Goal: Task Accomplishment & Management: Use online tool/utility

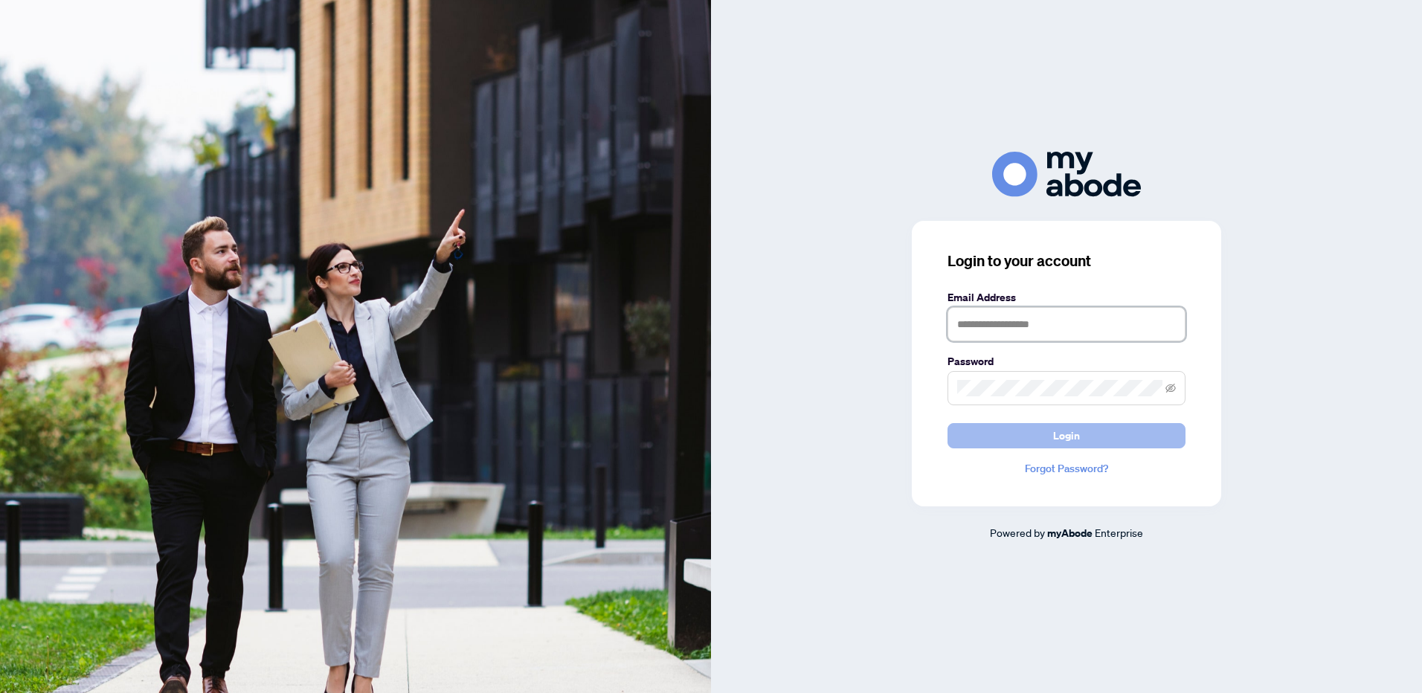
type input "**********"
click at [1056, 434] on span "Login" at bounding box center [1066, 436] width 27 height 24
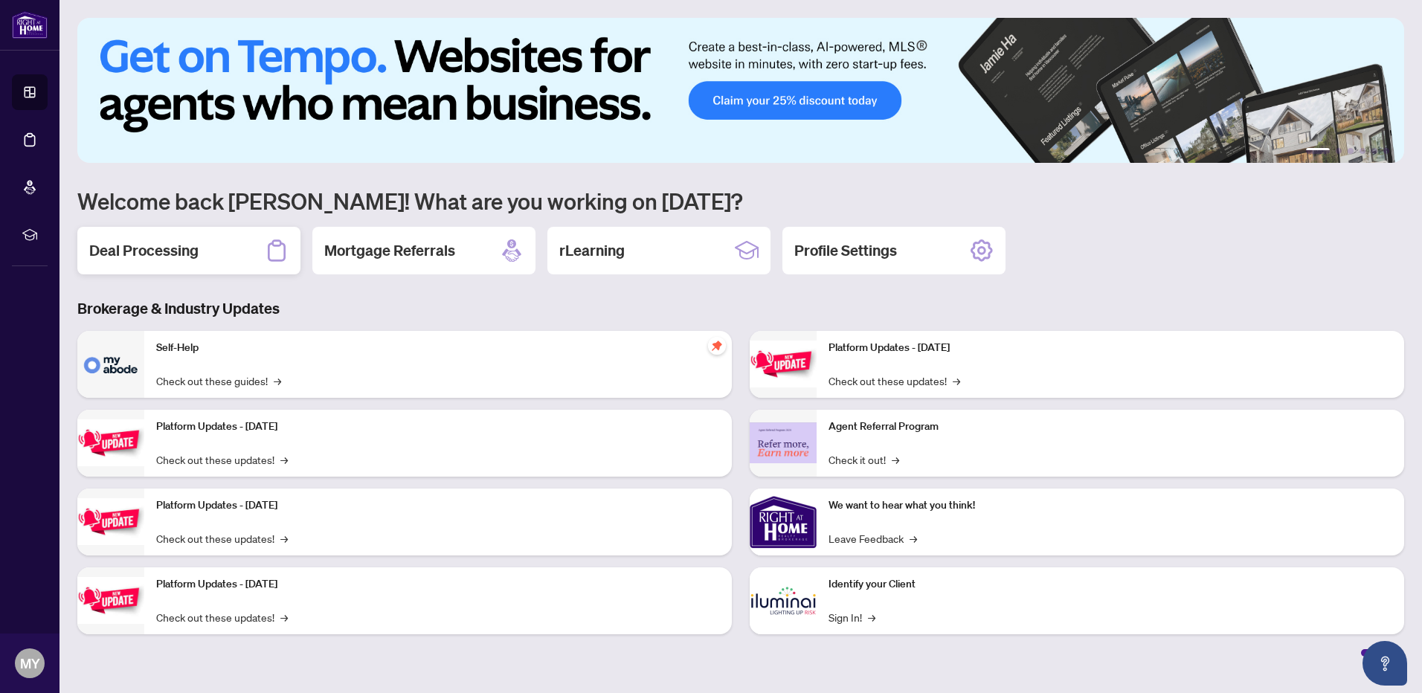
click at [170, 247] on h2 "Deal Processing" at bounding box center [143, 250] width 109 height 21
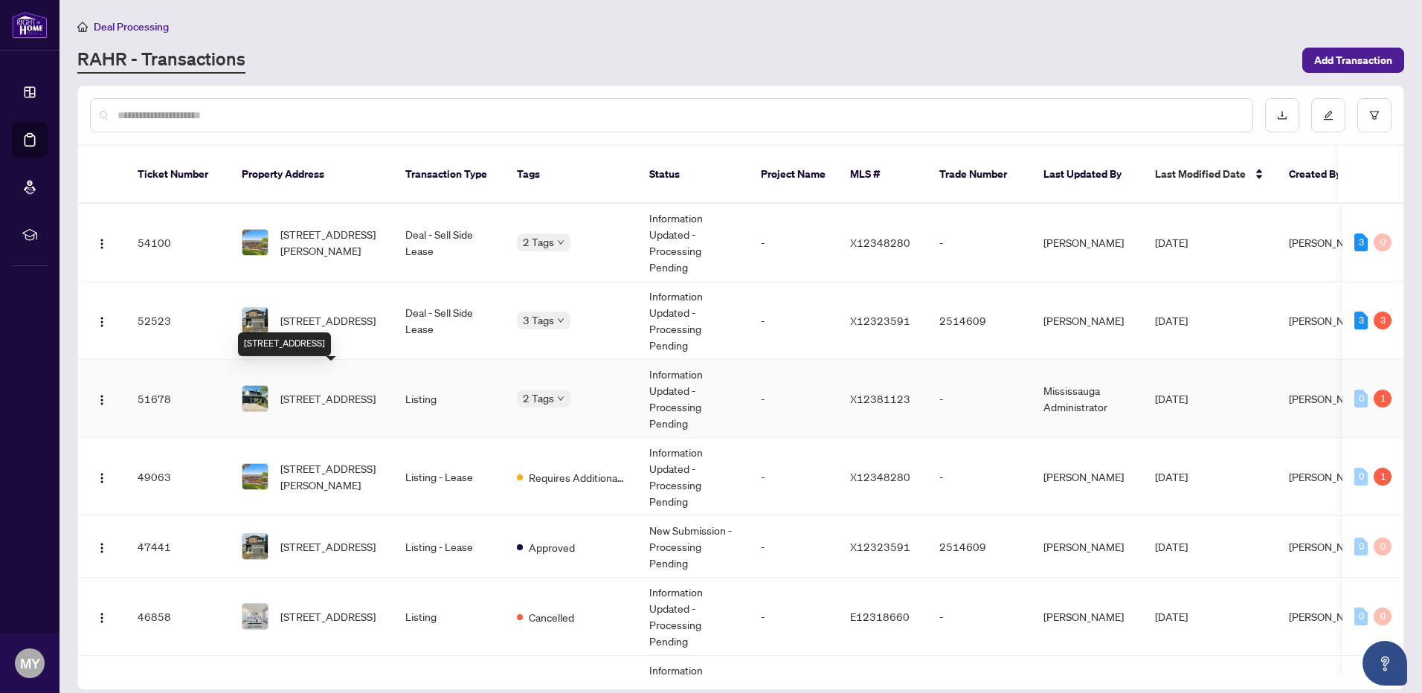
click at [318, 390] on span "[STREET_ADDRESS]" at bounding box center [327, 398] width 95 height 16
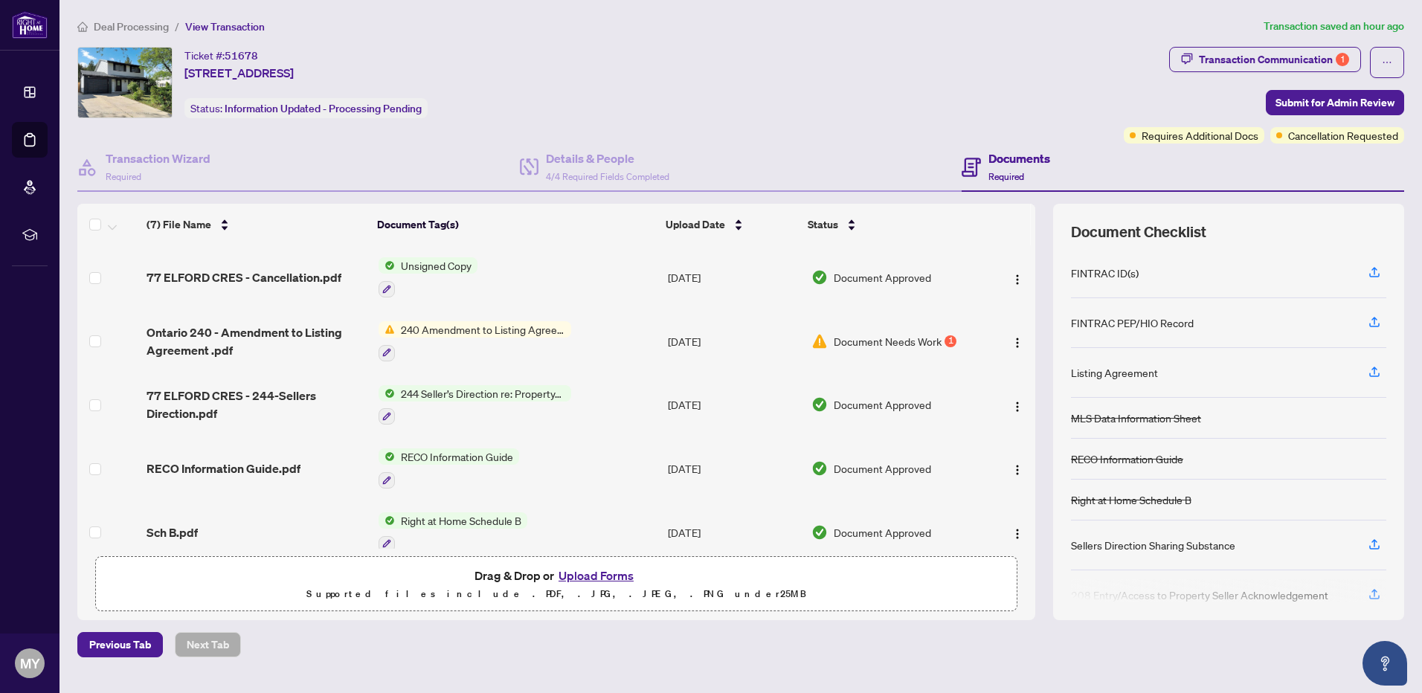
click at [912, 338] on span "Document Needs Work" at bounding box center [888, 341] width 108 height 16
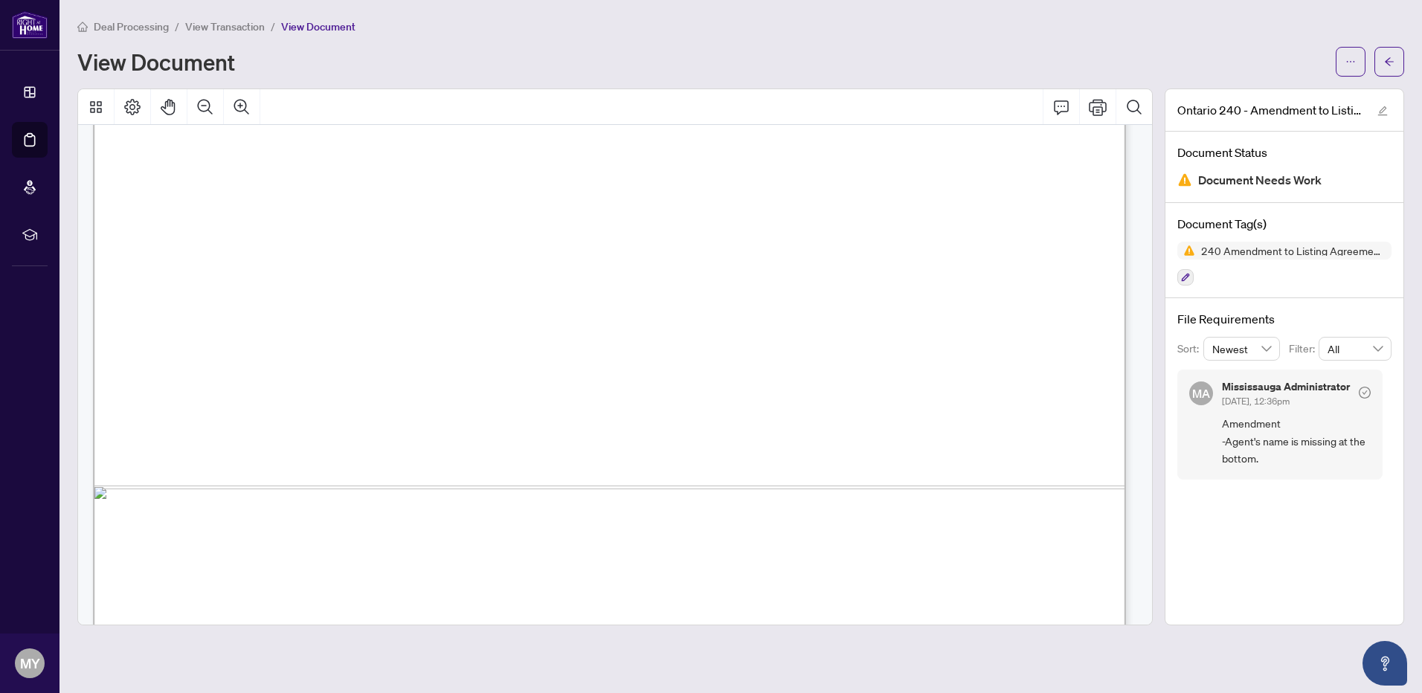
scroll to position [867, 0]
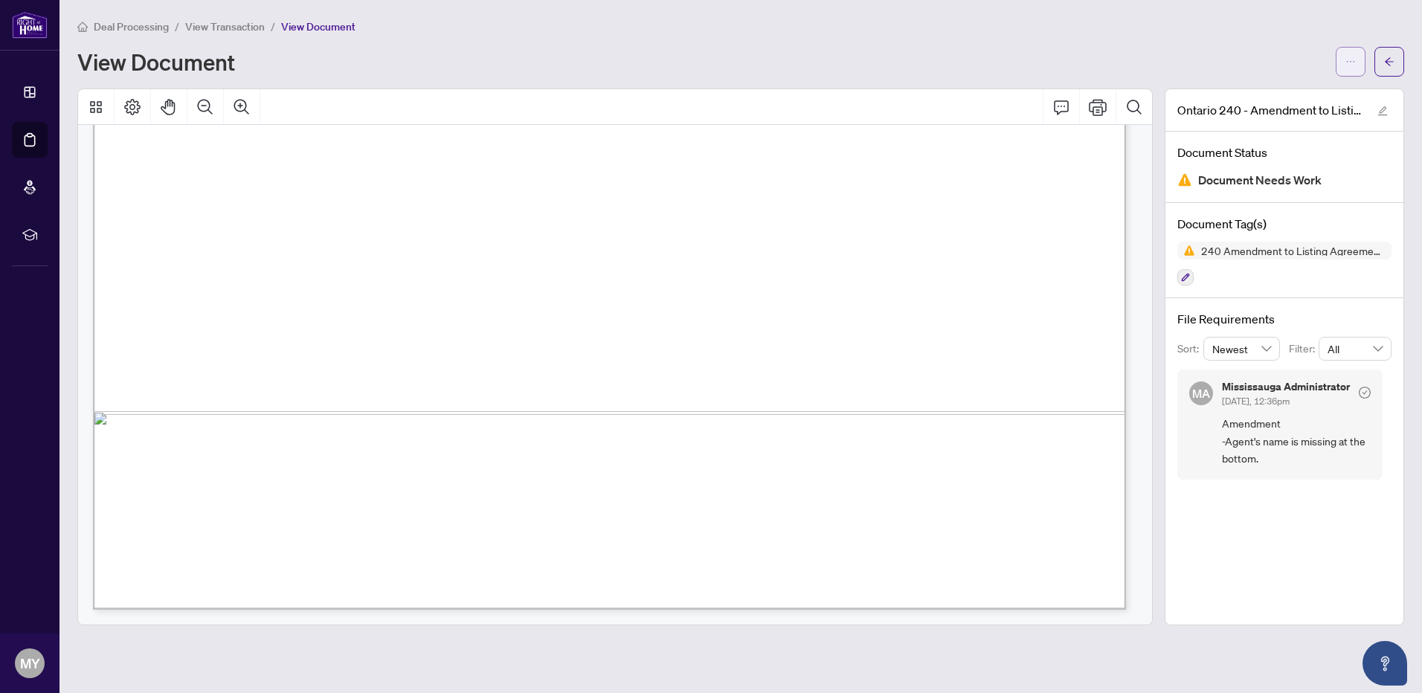
click at [1350, 65] on icon "ellipsis" at bounding box center [1350, 62] width 10 height 10
click at [1161, 73] on div "View Document" at bounding box center [740, 62] width 1327 height 30
click at [1057, 106] on icon "Comment" at bounding box center [1061, 107] width 18 height 18
click at [1351, 62] on icon "ellipsis" at bounding box center [1350, 62] width 10 height 10
click at [1278, 94] on span "Download" at bounding box center [1296, 94] width 113 height 16
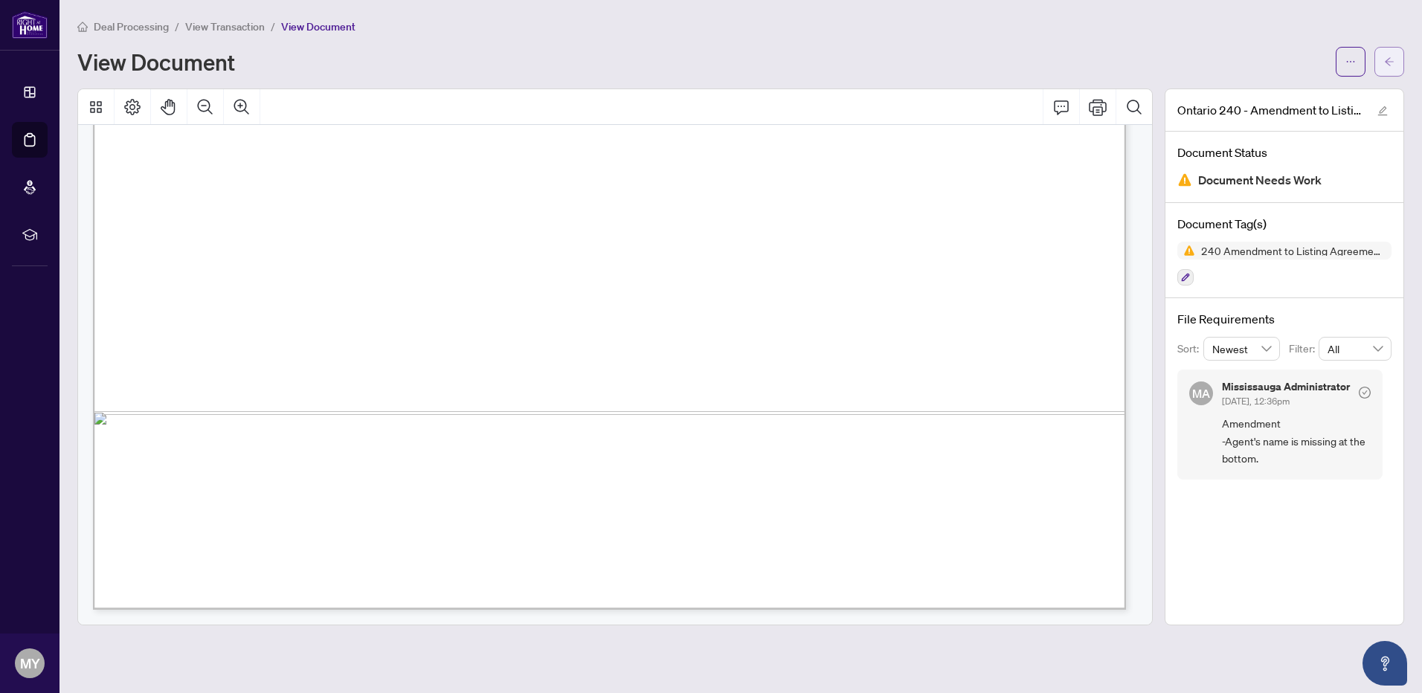
click at [1395, 68] on button "button" at bounding box center [1389, 62] width 30 height 30
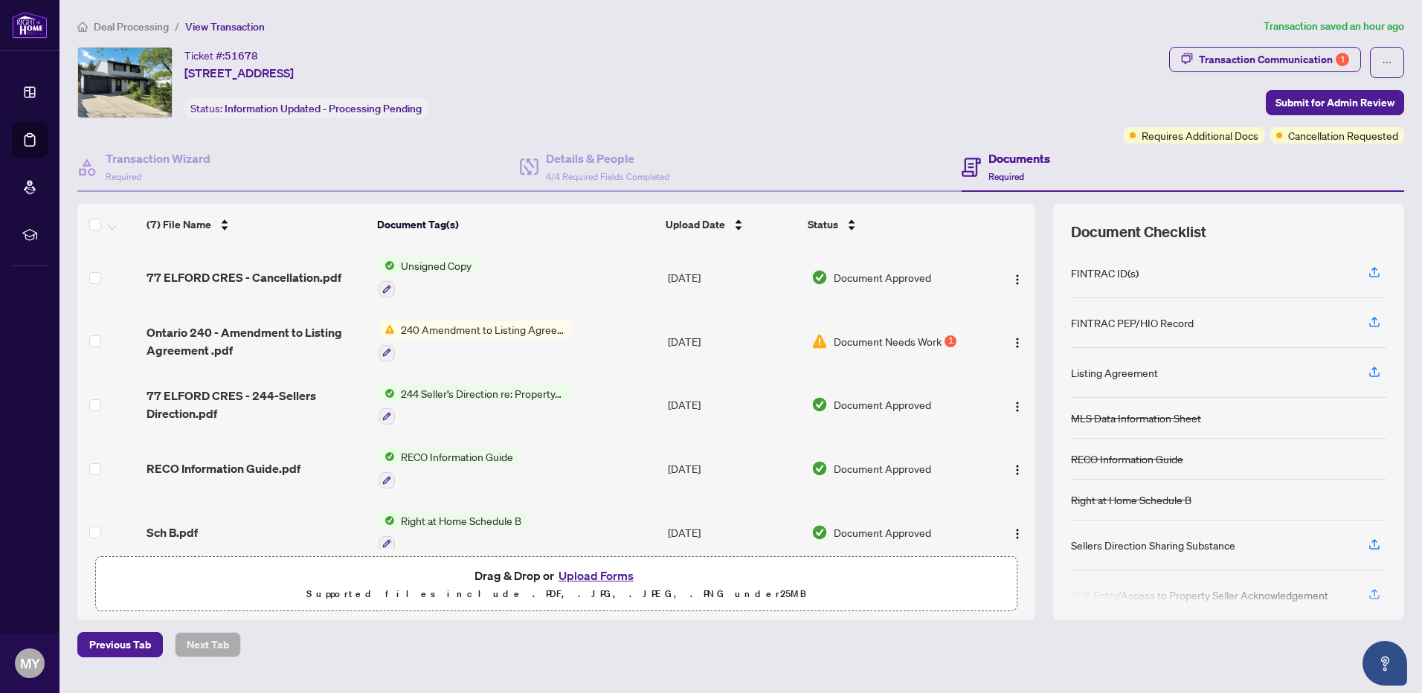
click at [886, 338] on span "Document Needs Work" at bounding box center [888, 341] width 108 height 16
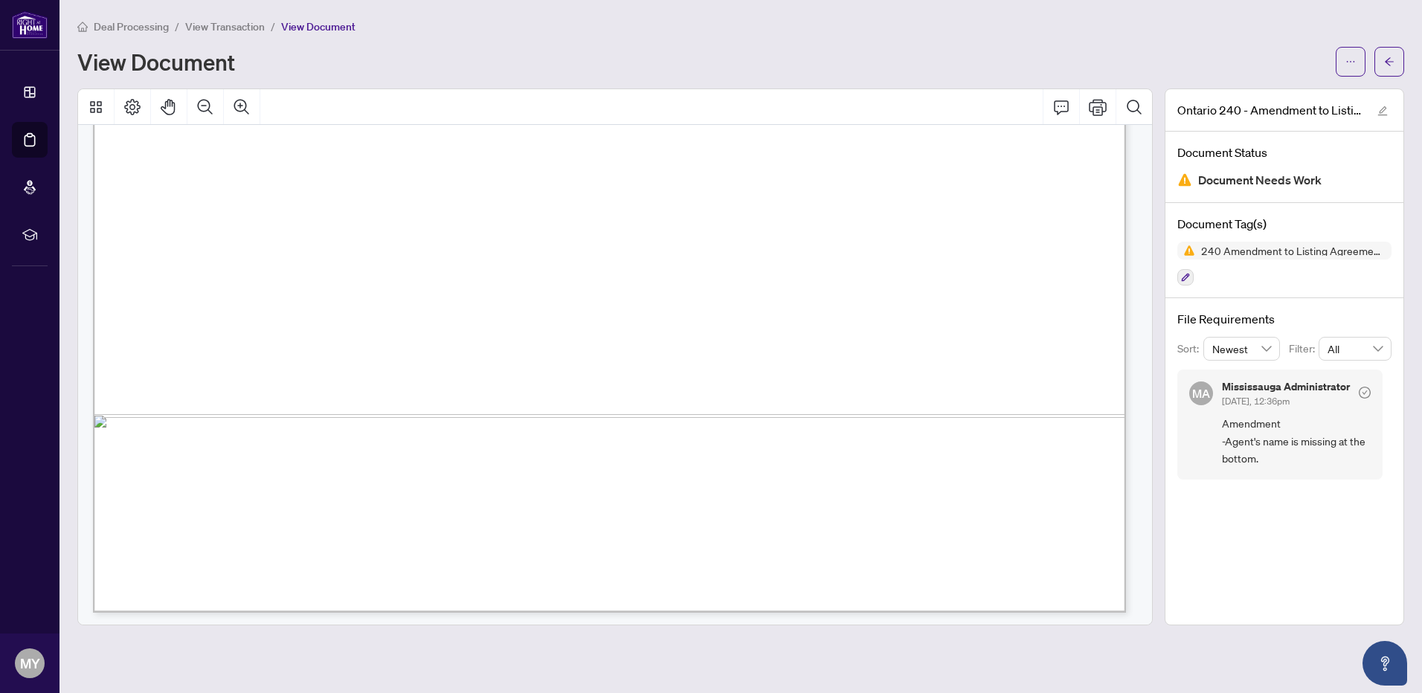
scroll to position [867, 0]
